Goal: Obtain resource: Obtain resource

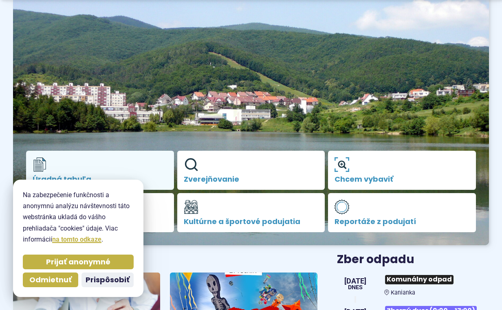
scroll to position [81, 0]
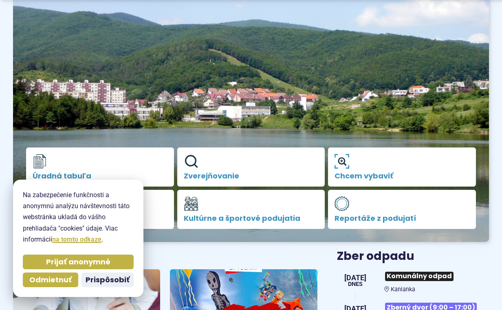
drag, startPoint x: 81, startPoint y: 262, endPoint x: 74, endPoint y: 231, distance: 32.5
click at [81, 262] on span "Prijať anonymné" at bounding box center [78, 261] width 64 height 9
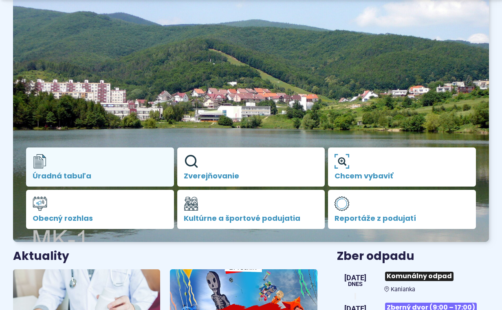
click at [82, 174] on span "Úradná tabuľa" at bounding box center [100, 176] width 135 height 8
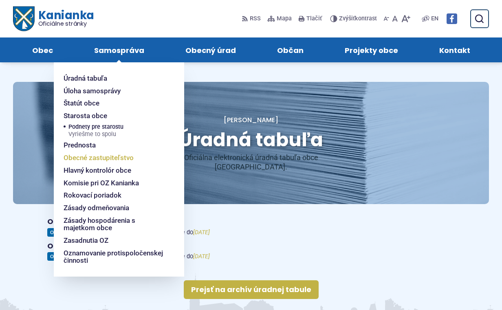
click at [91, 157] on span "Obecné zastupiteľstvo" at bounding box center [99, 158] width 70 height 13
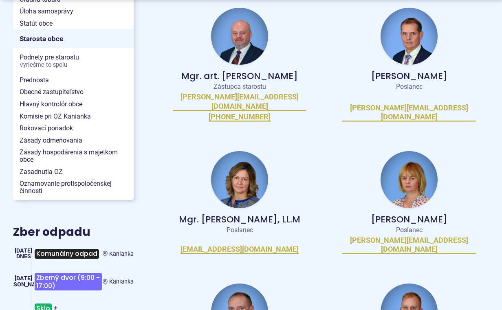
scroll to position [244, 0]
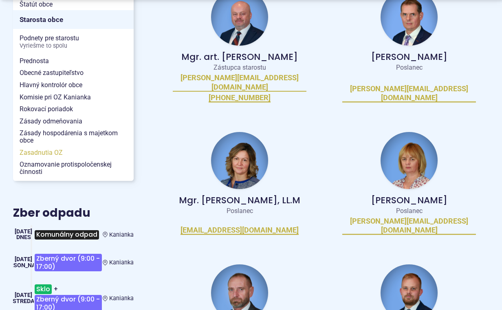
click at [46, 152] on span "Zasadnutia OZ" at bounding box center [74, 153] width 108 height 12
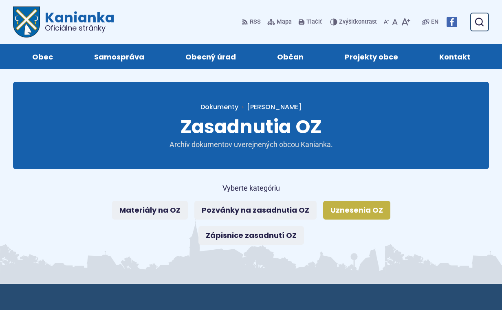
click at [339, 208] on link "Uznesenia OZ" at bounding box center [356, 210] width 67 height 19
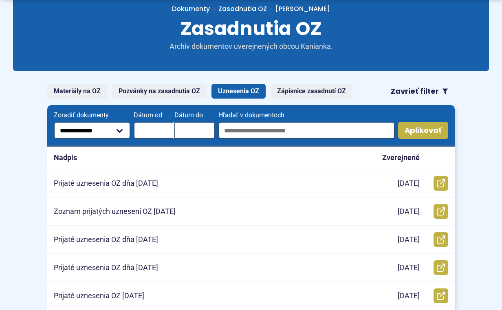
scroll to position [122, 0]
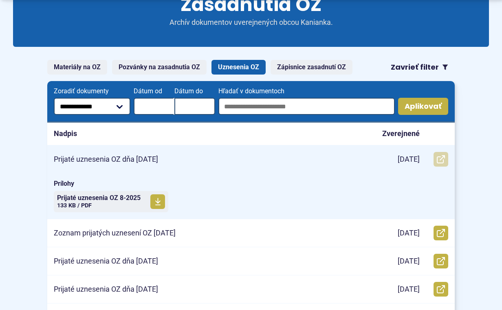
click at [440, 158] on icon at bounding box center [441, 159] width 8 height 8
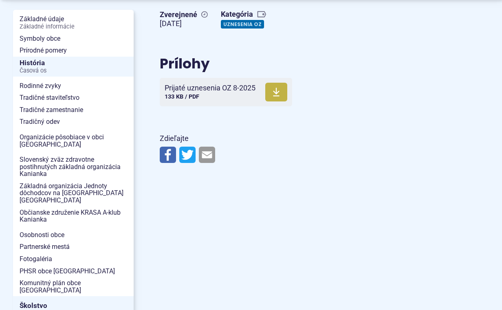
scroll to position [163, 0]
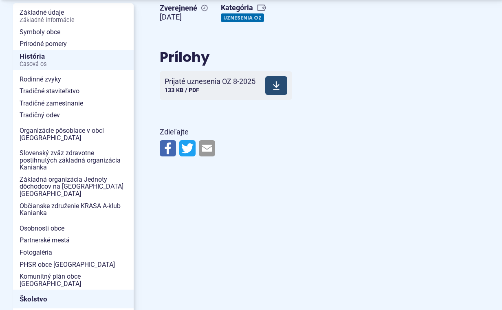
click at [272, 86] on span at bounding box center [276, 85] width 22 height 19
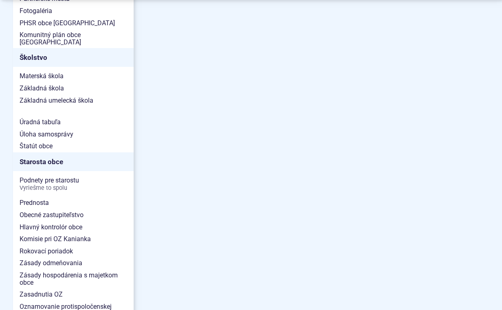
scroll to position [407, 0]
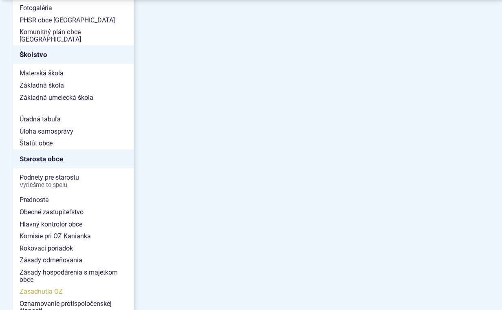
click at [49, 286] on span "Zasadnutia OZ" at bounding box center [74, 292] width 108 height 12
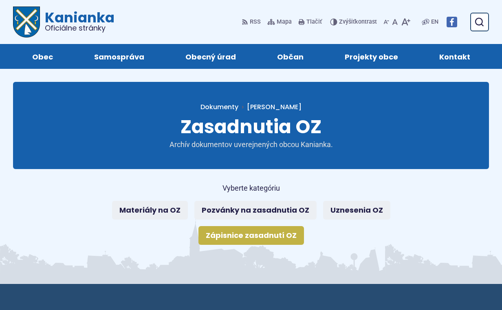
click at [252, 238] on link "Zápisnice zasadnutí OZ" at bounding box center [251, 235] width 106 height 19
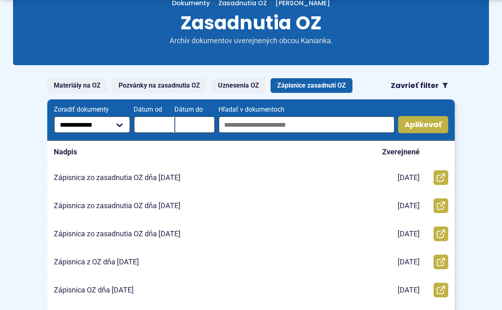
scroll to position [122, 0]
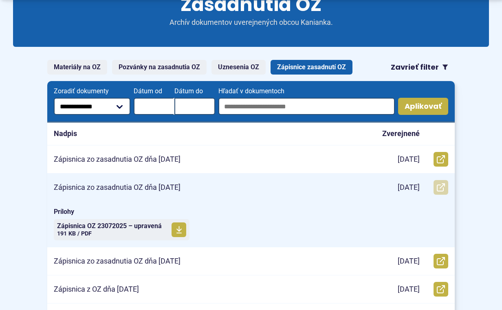
click at [440, 185] on icon at bounding box center [441, 187] width 8 height 8
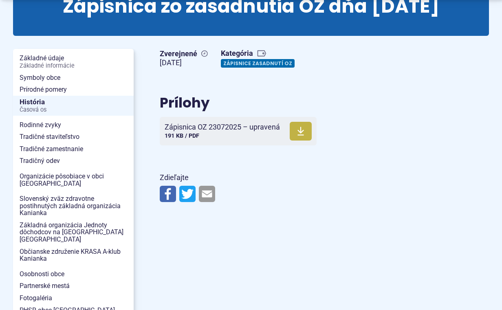
scroll to position [122, 0]
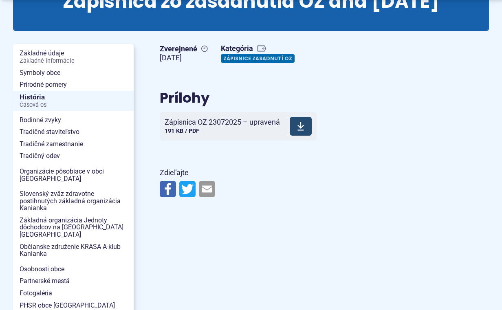
click at [306, 136] on span at bounding box center [301, 126] width 22 height 19
